Goal: Information Seeking & Learning: Learn about a topic

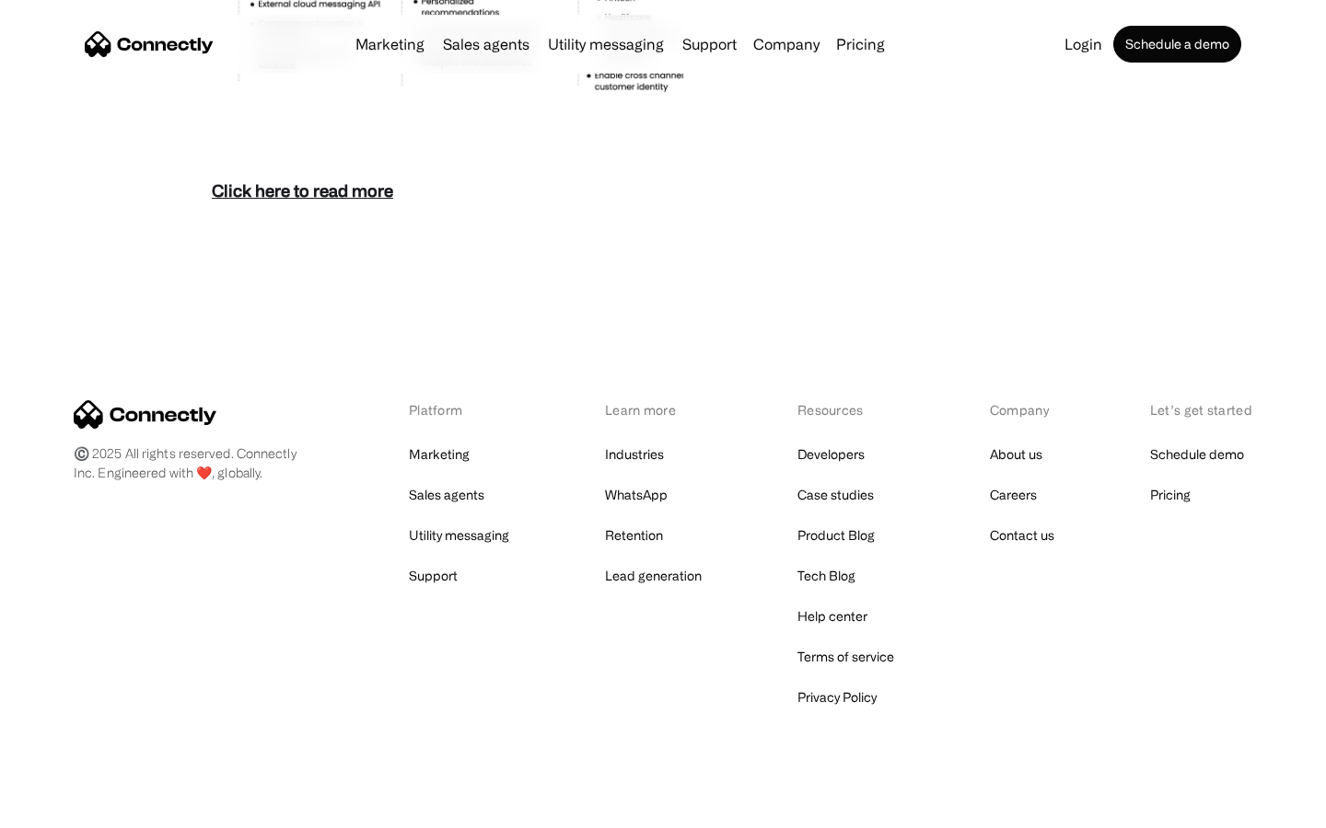
scroll to position [7982, 0]
